Goal: Task Accomplishment & Management: Complete application form

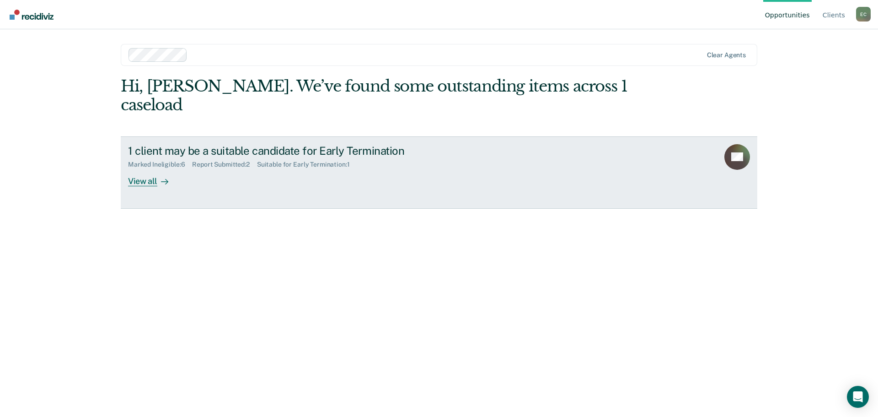
click at [134, 168] on div "View all" at bounding box center [153, 177] width 51 height 18
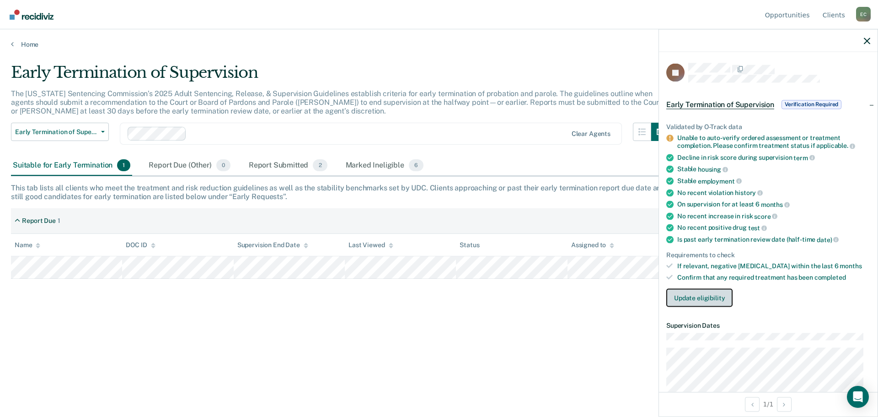
click at [680, 297] on button "Update eligibility" at bounding box center [700, 297] width 66 height 18
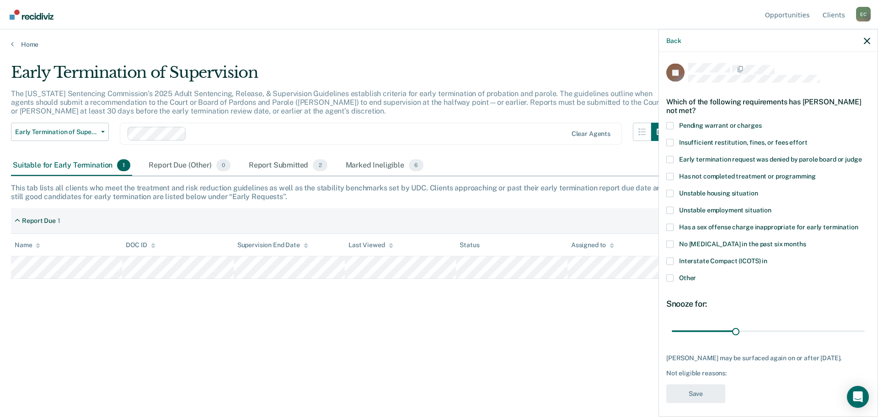
click at [670, 175] on span at bounding box center [670, 175] width 7 height 7
click at [816, 172] on input "Has not completed treatment or programming" at bounding box center [816, 172] width 0 height 0
click at [733, 331] on input "range" at bounding box center [768, 331] width 193 height 16
click at [689, 392] on button "Save" at bounding box center [696, 393] width 59 height 19
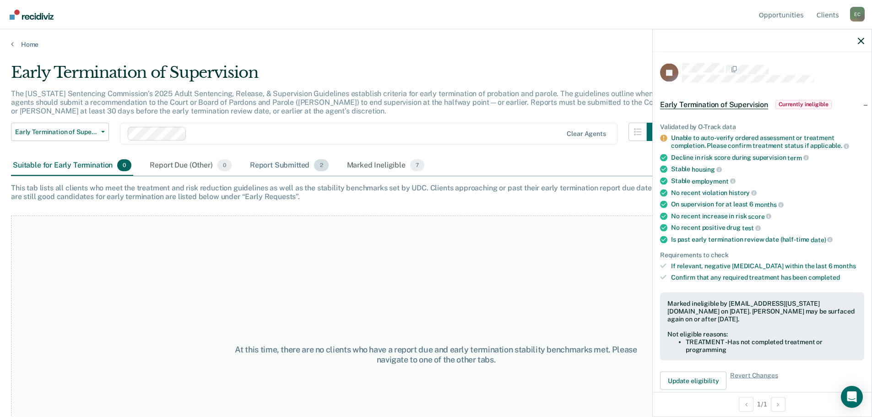
click at [263, 165] on div "Report Submitted 2" at bounding box center [289, 166] width 82 height 20
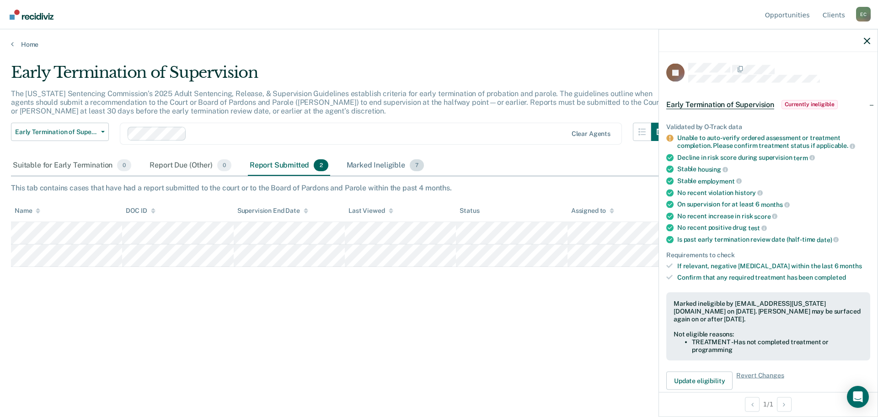
click at [360, 165] on div "Marked Ineligible 7" at bounding box center [385, 166] width 81 height 20
